Goal: Navigation & Orientation: Go to known website

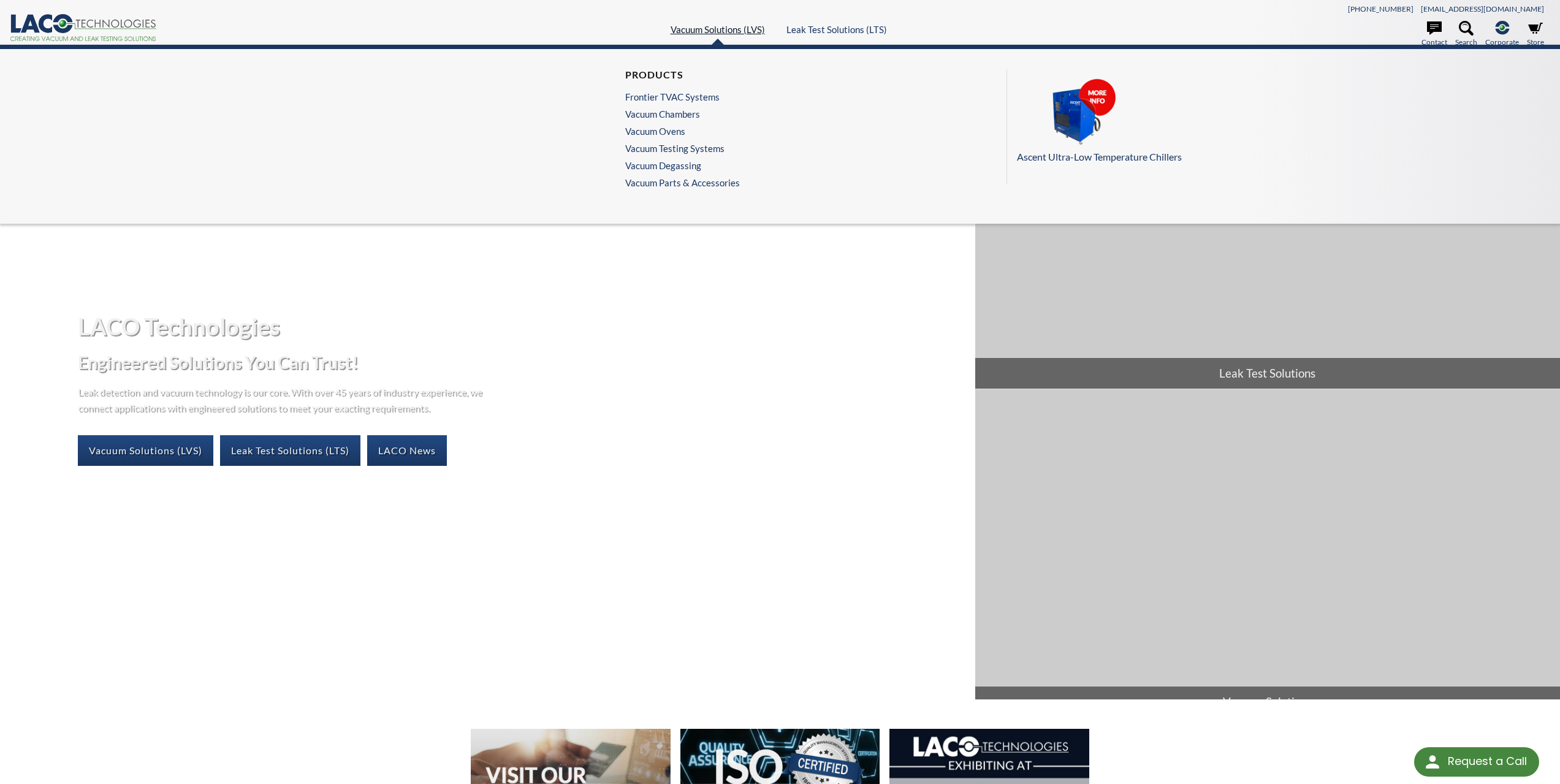
click at [734, 27] on link "Vacuum Solutions (LVS)" at bounding box center [718, 29] width 94 height 11
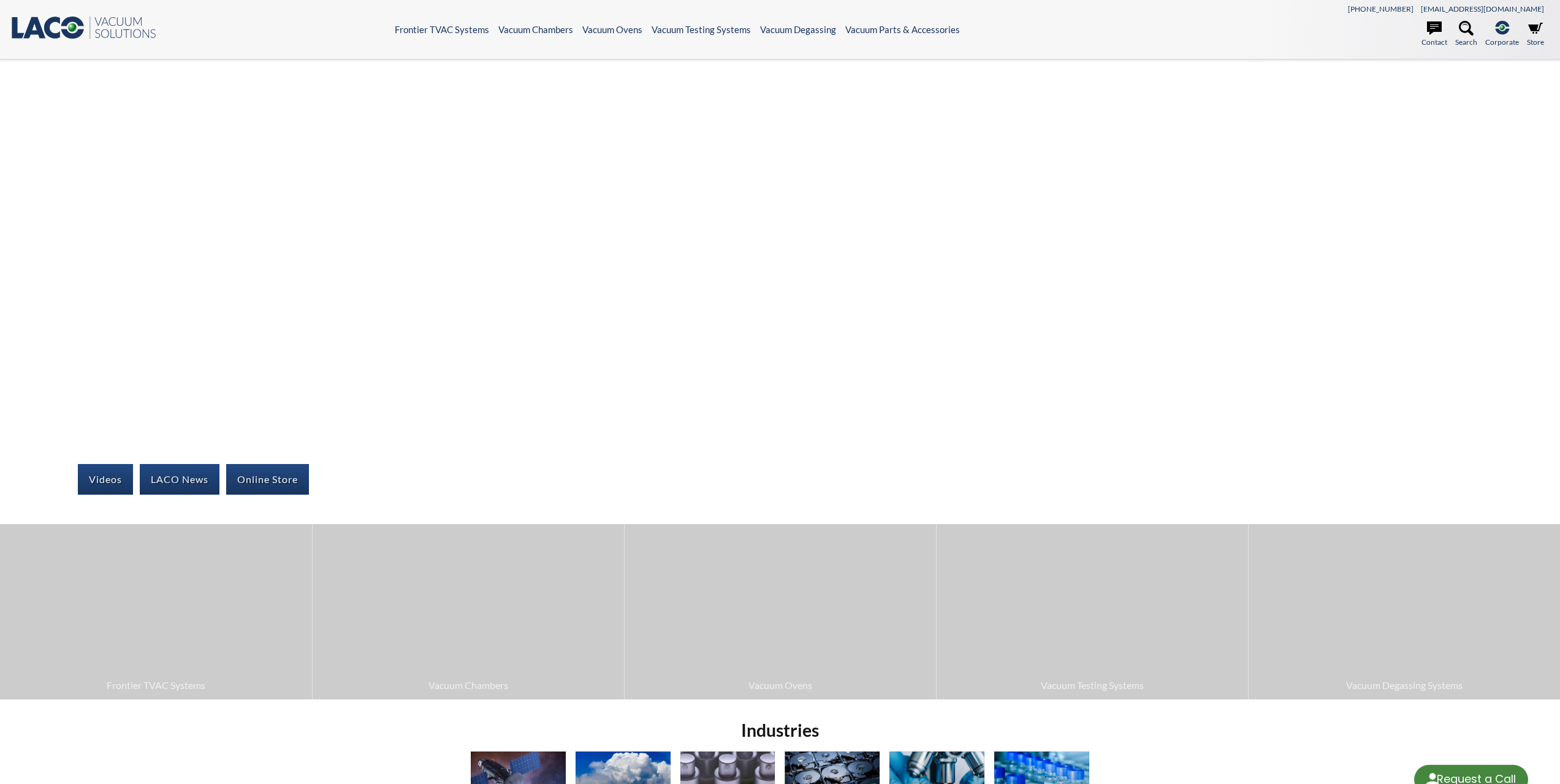
select select "Language Translate Widget"
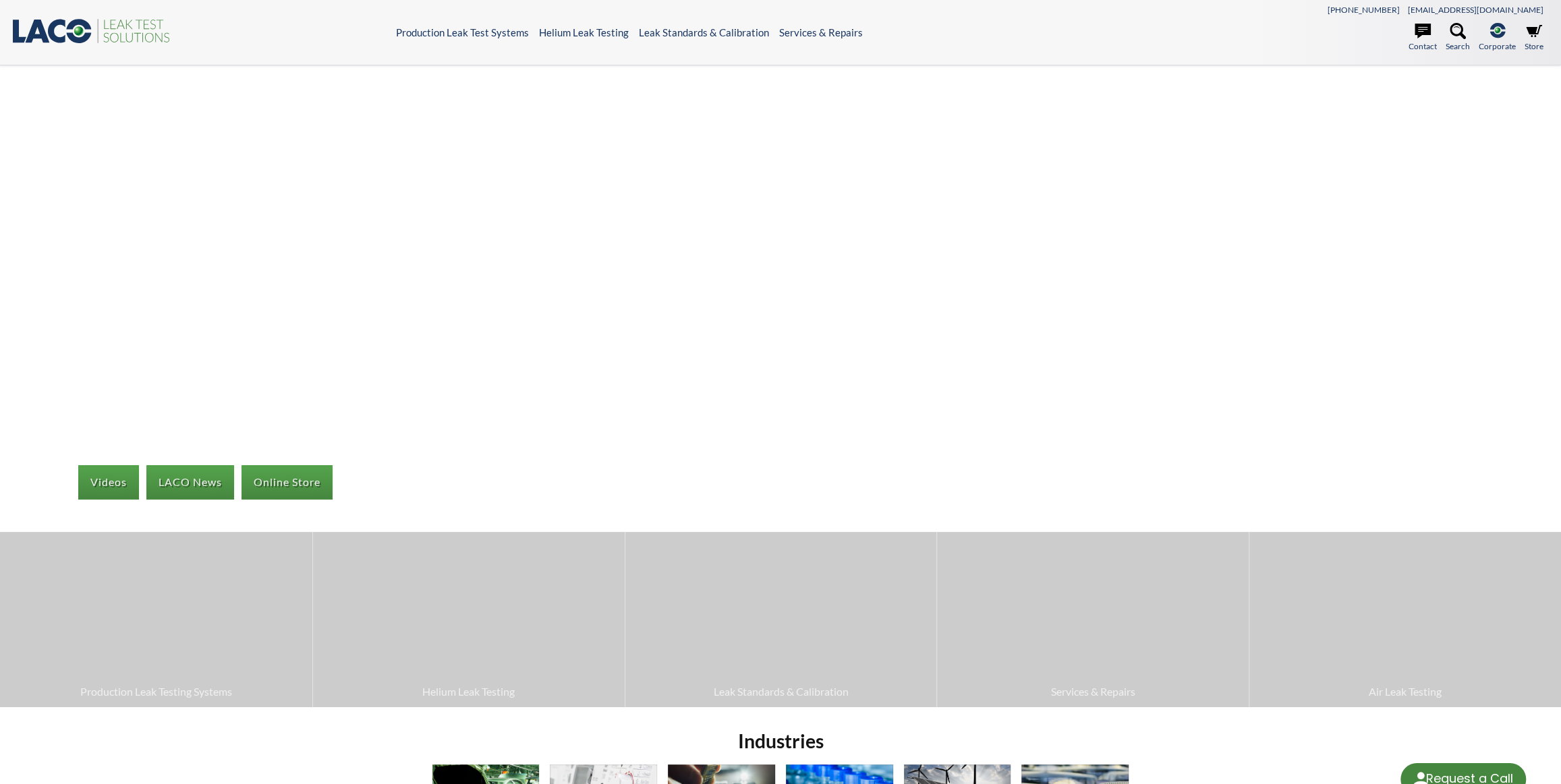
select select "Language Translate Widget"
